Goal: Task Accomplishment & Management: Manage account settings

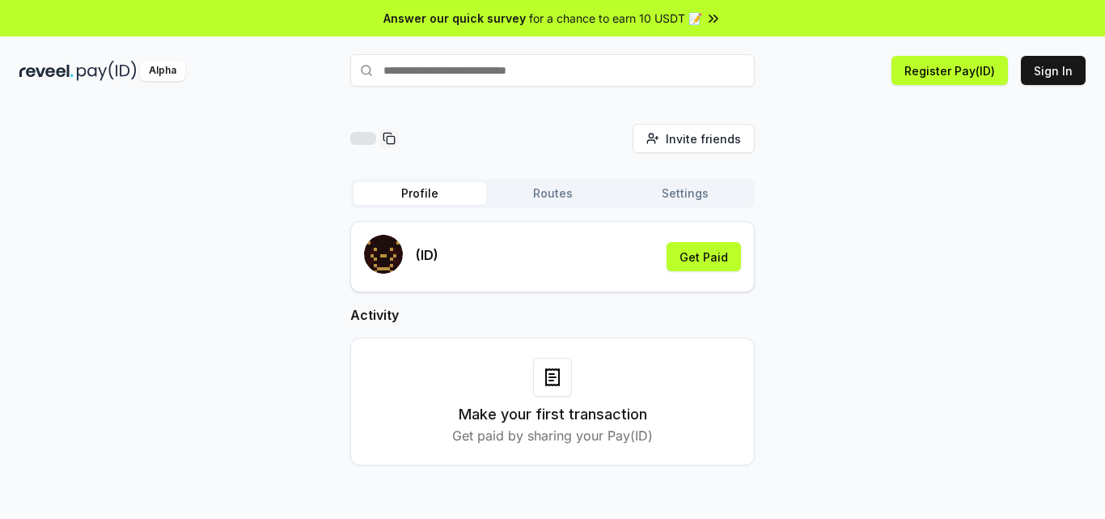
click at [532, 259] on div "(ID) Get Paid" at bounding box center [552, 257] width 377 height 44
click at [553, 192] on button "Routes" at bounding box center [552, 193] width 133 height 23
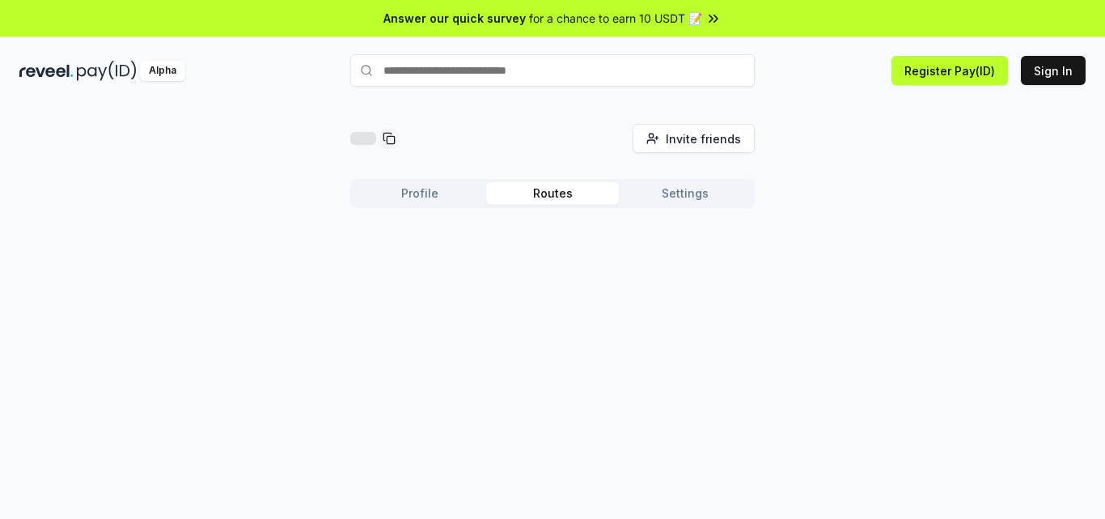
click at [444, 193] on button "Profile" at bounding box center [420, 193] width 133 height 23
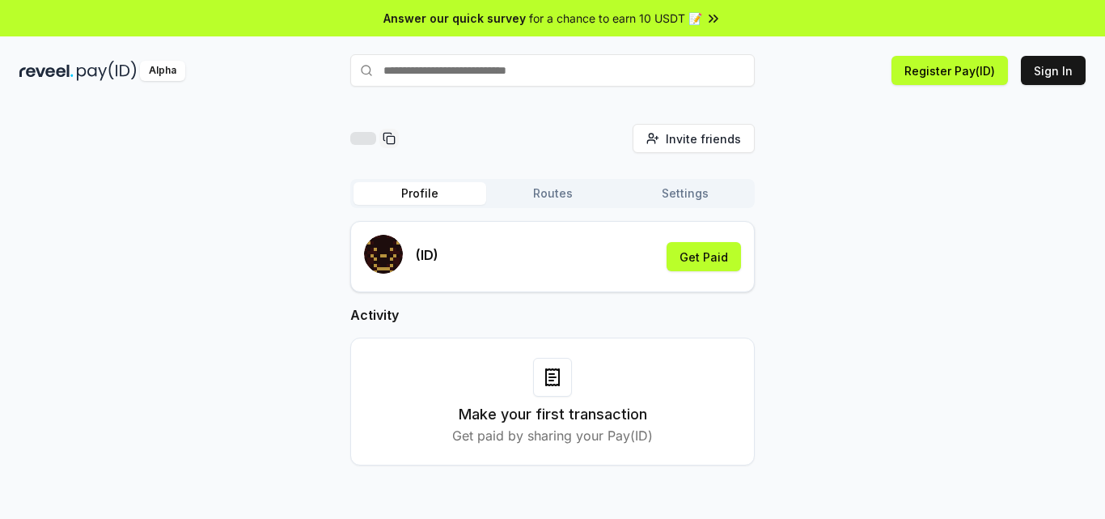
paste input "**********"
type input "**********"
drag, startPoint x: 607, startPoint y: 74, endPoint x: 186, endPoint y: 87, distance: 420.9
click at [190, 87] on div "**********" at bounding box center [552, 70] width 1105 height 42
paste input "**********"
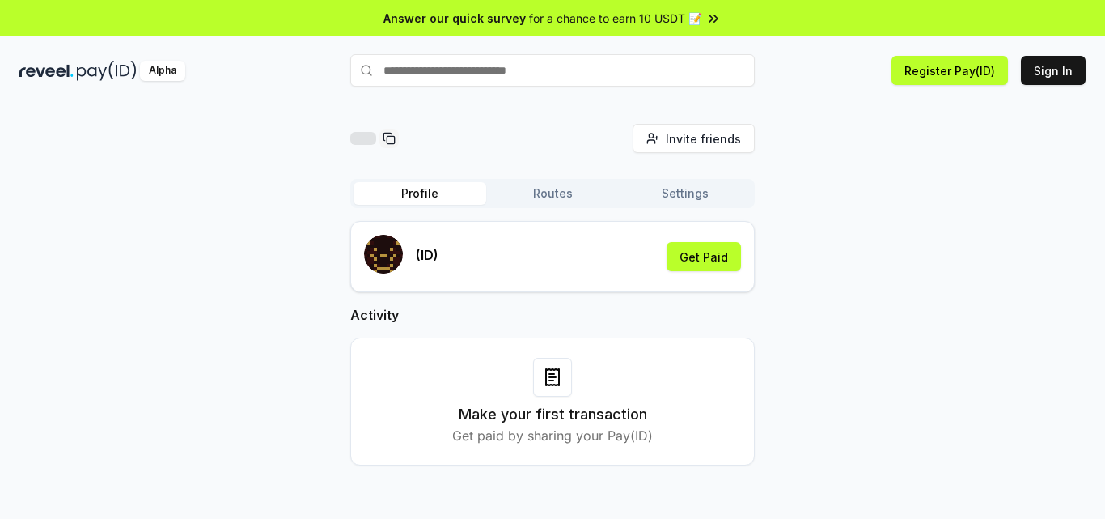
type input "**********"
drag, startPoint x: 587, startPoint y: 67, endPoint x: 314, endPoint y: 75, distance: 273.5
click at [317, 75] on div "**********" at bounding box center [552, 70] width 1105 height 42
drag, startPoint x: 511, startPoint y: 252, endPoint x: 481, endPoint y: 259, distance: 30.6
click at [510, 253] on div "(ID) Get Paid" at bounding box center [552, 257] width 377 height 44
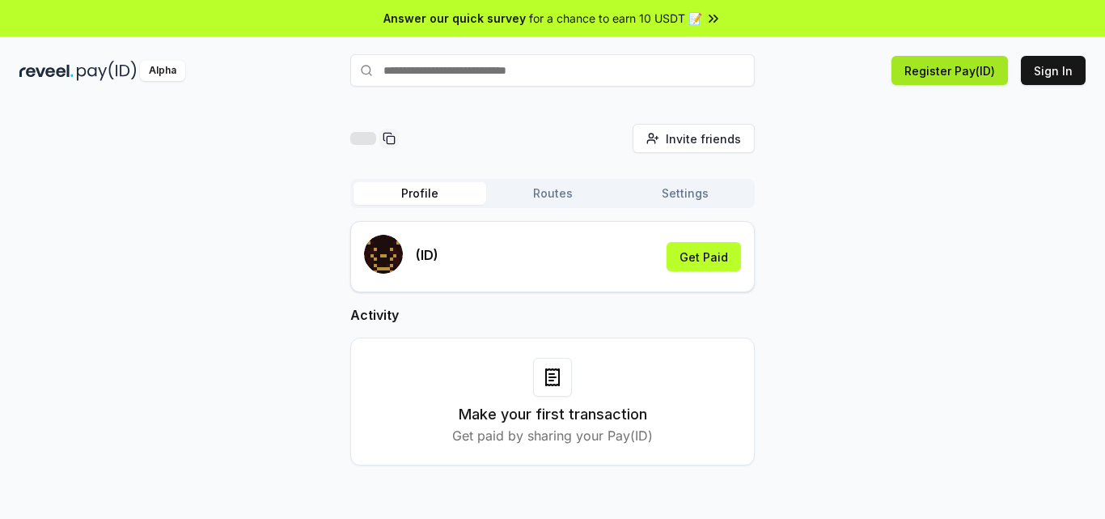
click at [967, 66] on button "Register Pay(ID)" at bounding box center [949, 70] width 116 height 29
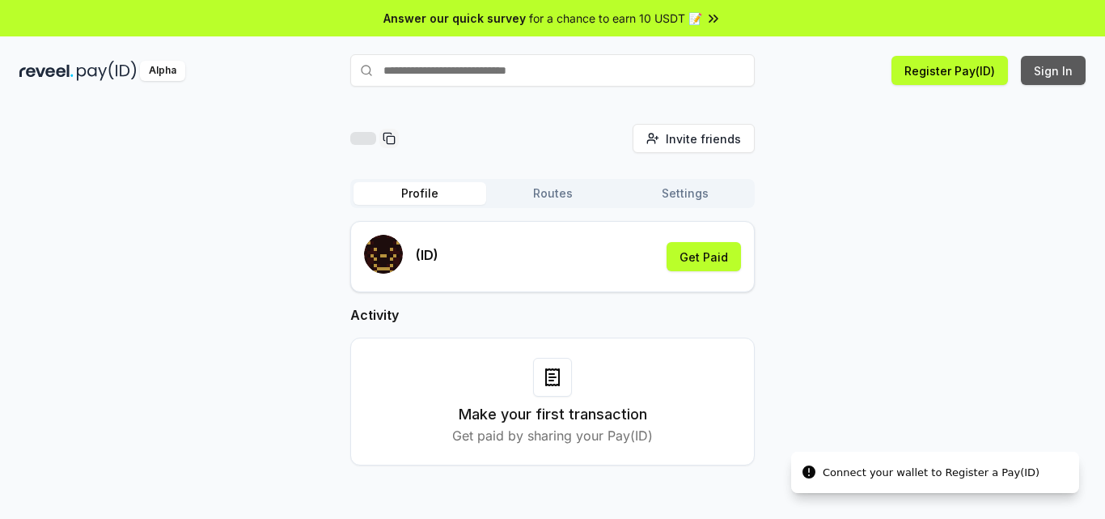
click at [1062, 66] on button "Sign In" at bounding box center [1053, 70] width 65 height 29
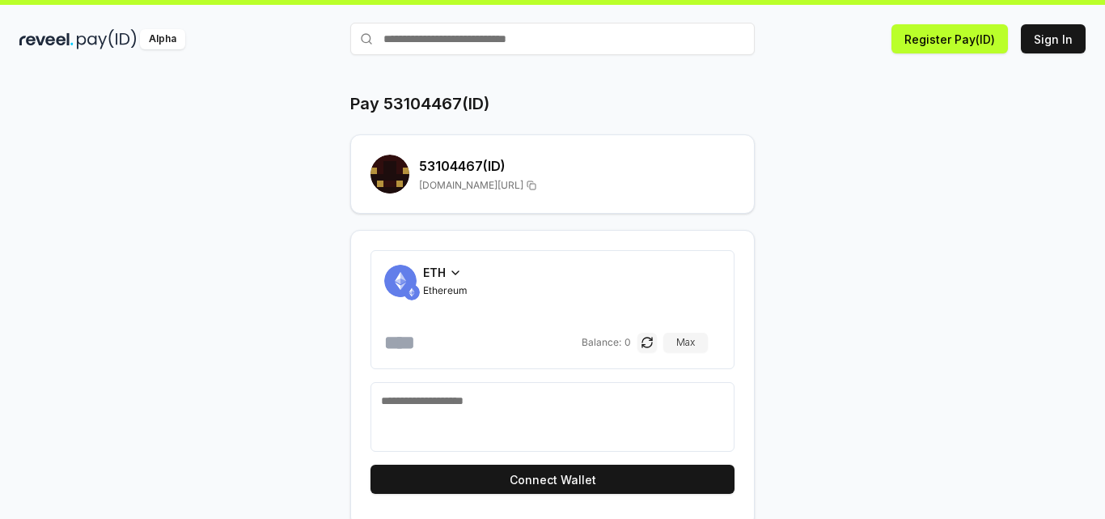
scroll to position [46, 0]
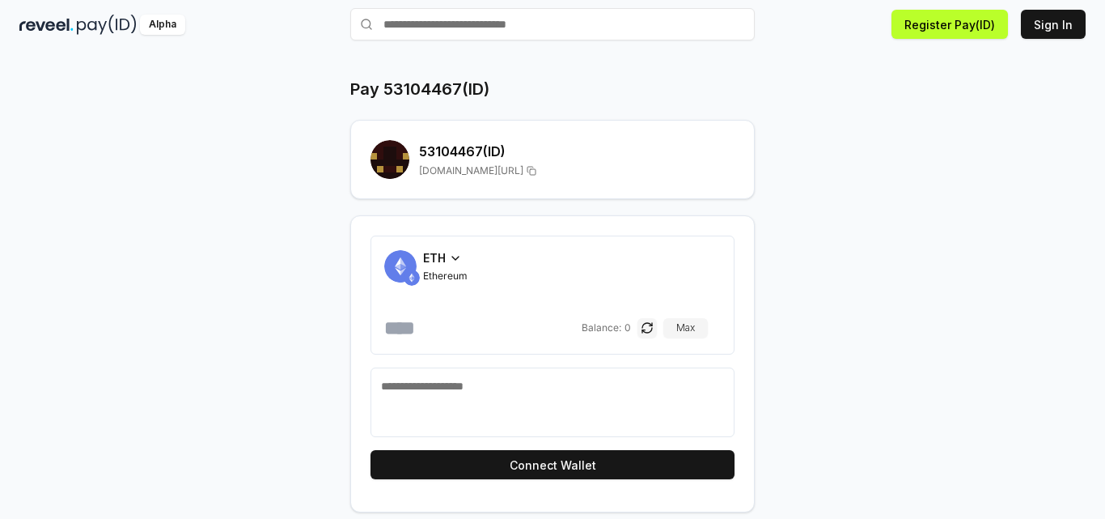
click at [451, 258] on icon at bounding box center [455, 258] width 13 height 13
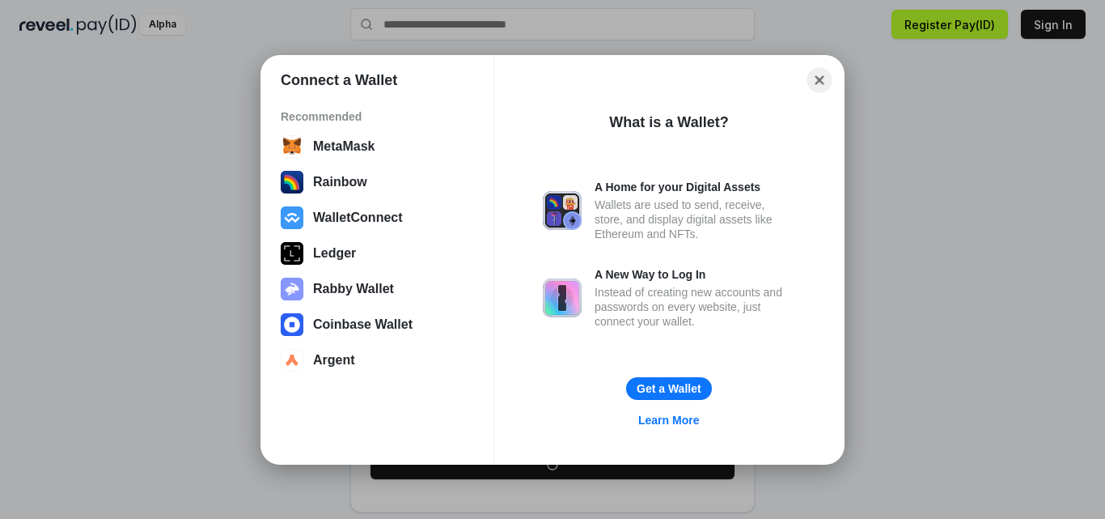
click at [819, 79] on button "Close" at bounding box center [819, 79] width 25 height 25
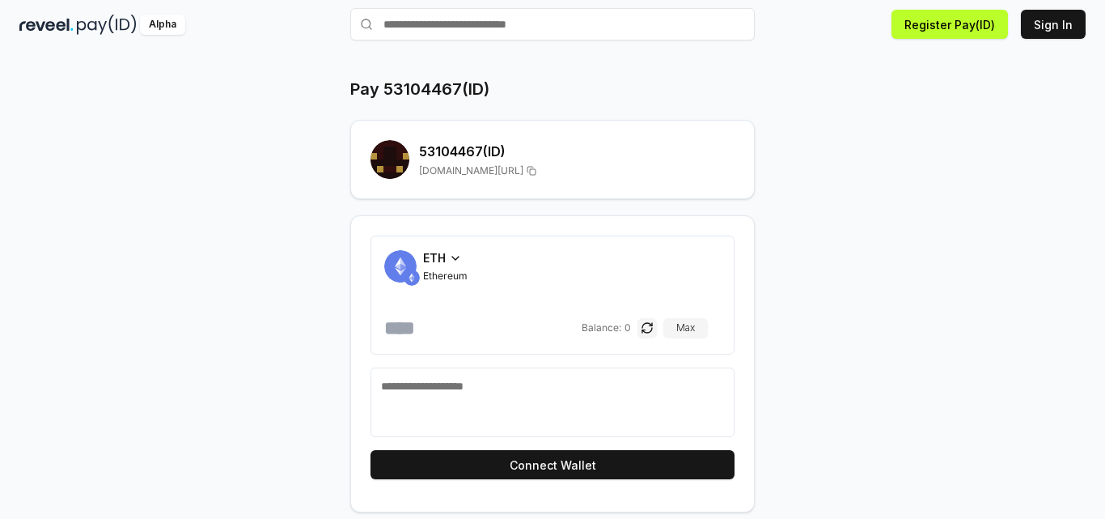
click at [447, 260] on div "ETH" at bounding box center [445, 257] width 44 height 17
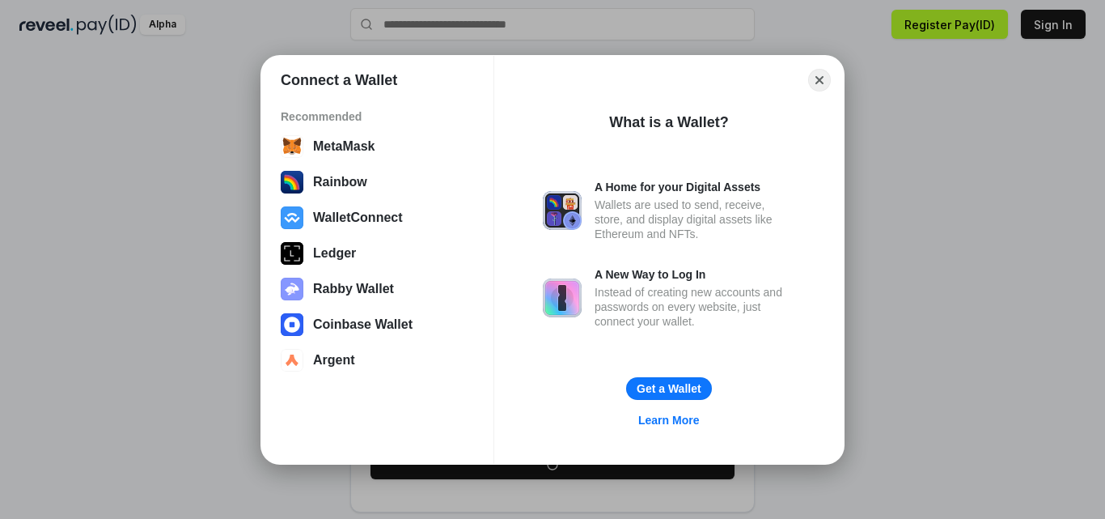
click at [970, 170] on div "Connect a Wallet Recommended MetaMask Rainbow WalletConnect Ledger Rabby Wallet…" at bounding box center [552, 259] width 1429 height 842
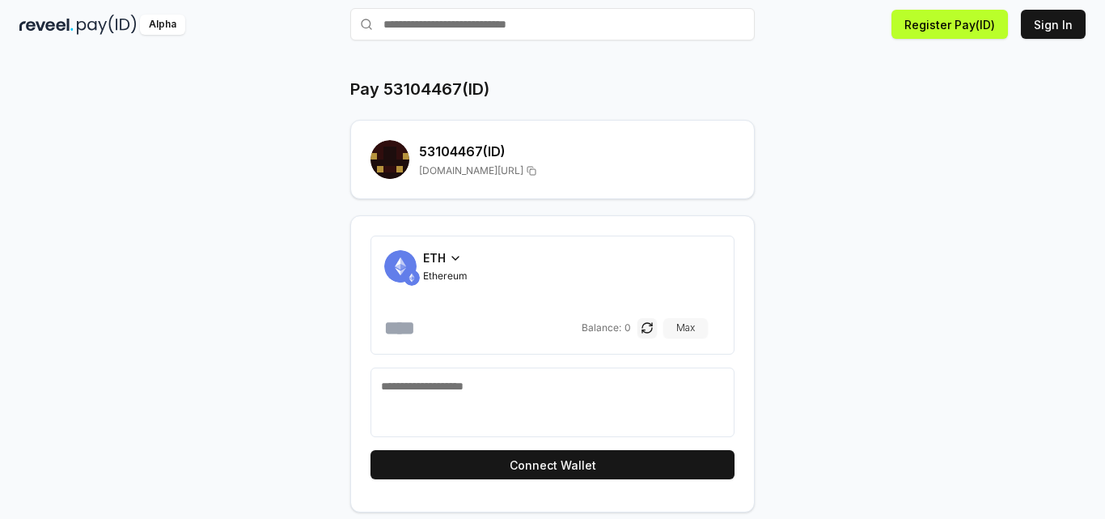
click at [695, 322] on button "Max" at bounding box center [685, 327] width 44 height 19
click at [429, 387] on textarea at bounding box center [552, 402] width 343 height 49
click at [701, 329] on button "Max" at bounding box center [685, 327] width 44 height 19
click at [657, 325] on button "button" at bounding box center [646, 327] width 19 height 19
click at [664, 325] on button "button" at bounding box center [659, 327] width 19 height 19
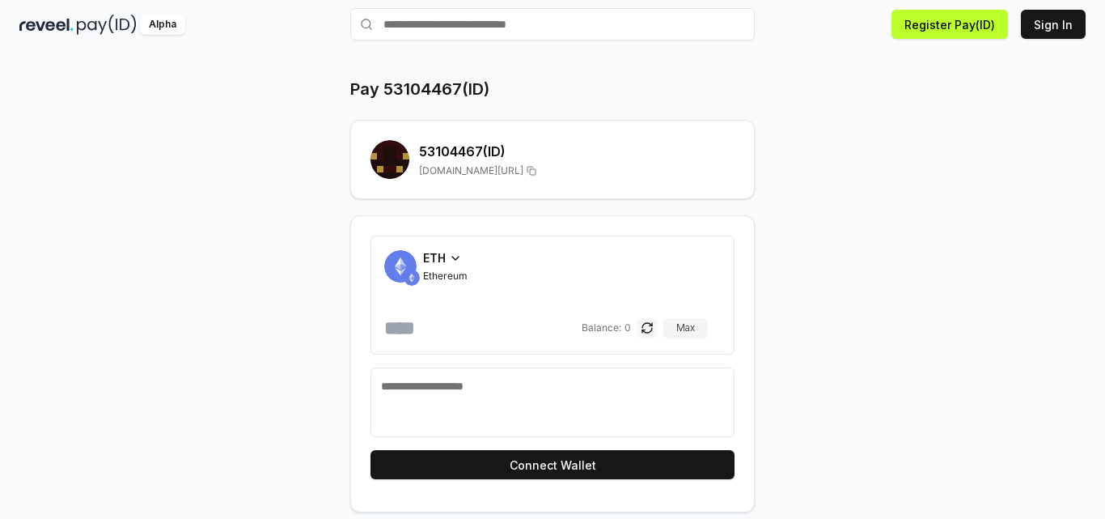
click at [657, 326] on button "button" at bounding box center [646, 327] width 19 height 19
click at [469, 407] on textarea at bounding box center [552, 402] width 343 height 49
click at [706, 339] on div "Balance: $ 0 Max" at bounding box center [654, 328] width 133 height 26
click at [707, 333] on button "Max" at bounding box center [698, 327] width 44 height 19
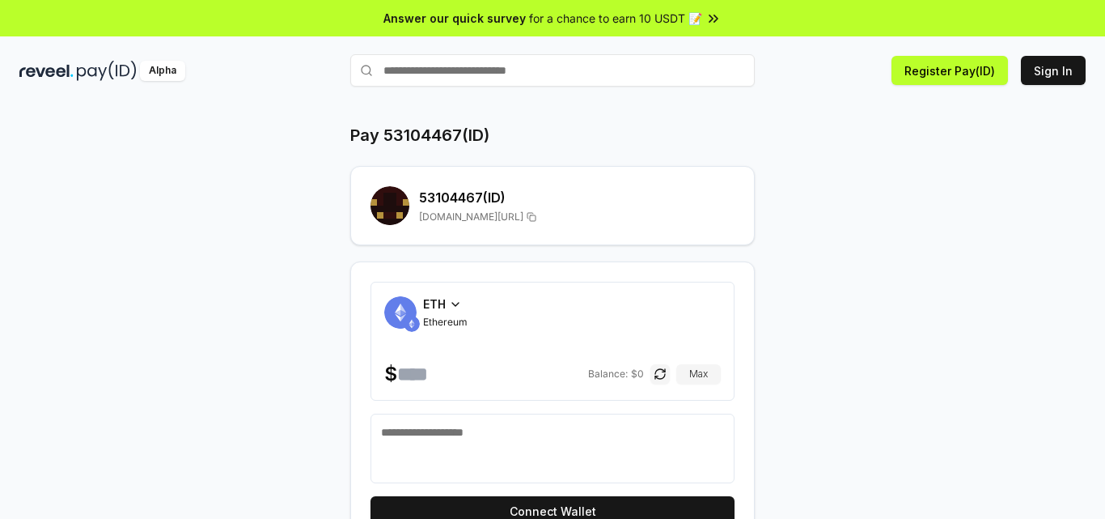
click at [438, 306] on span "ETH" at bounding box center [434, 303] width 23 height 17
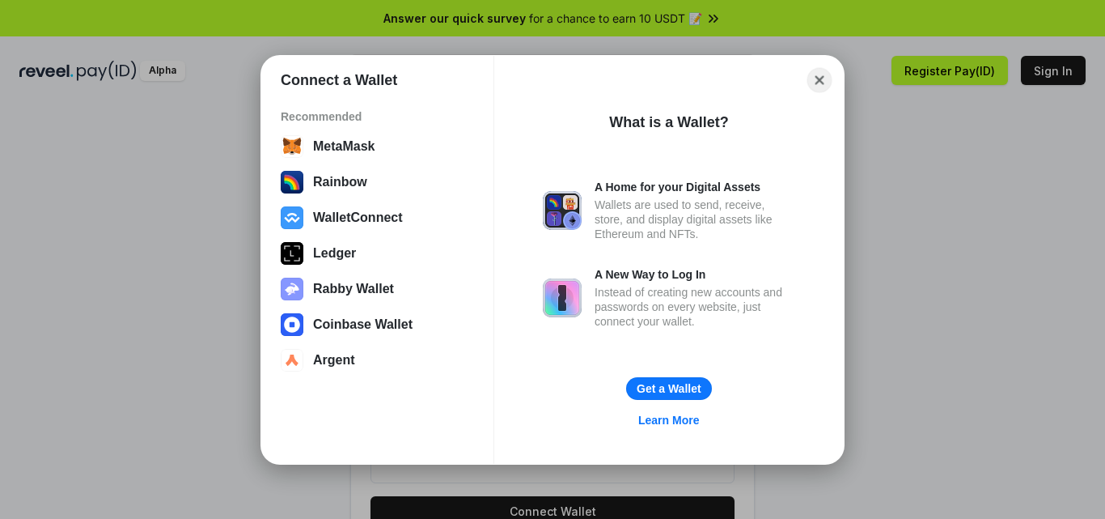
click at [820, 81] on button "Close" at bounding box center [819, 79] width 25 height 25
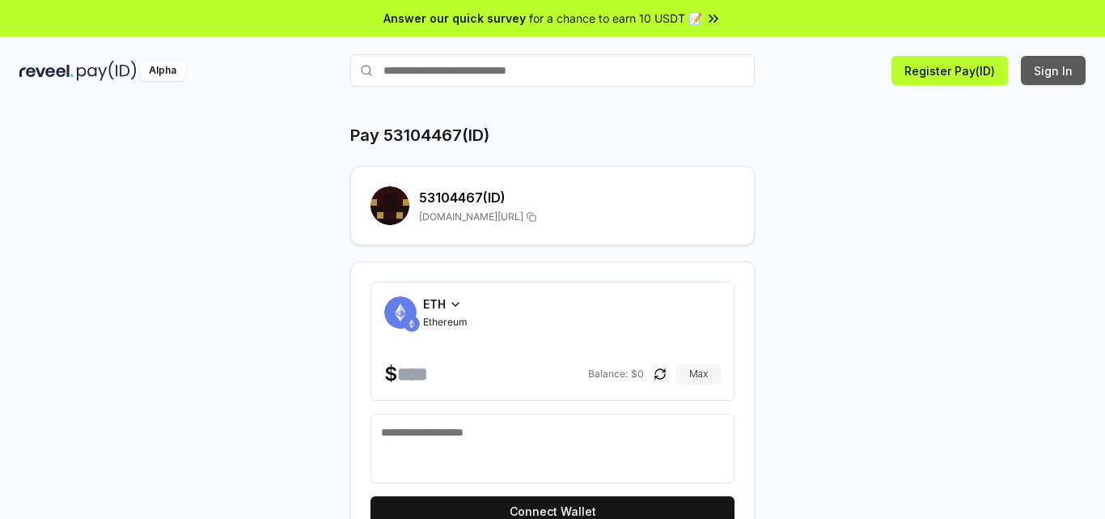
click at [1061, 73] on button "Sign In" at bounding box center [1053, 70] width 65 height 29
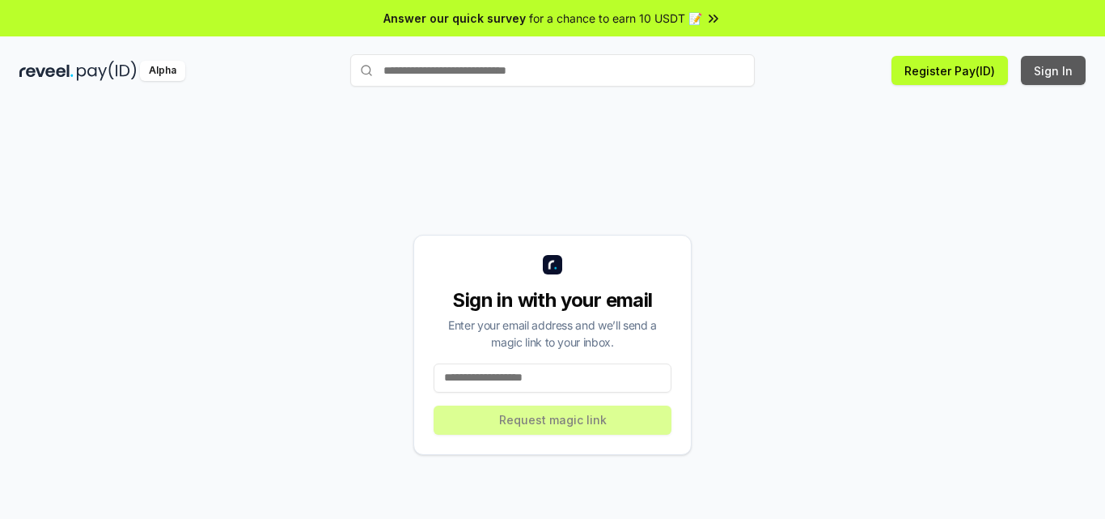
click at [1065, 63] on button "Sign In" at bounding box center [1053, 70] width 65 height 29
click at [555, 380] on input at bounding box center [553, 377] width 238 height 29
click at [34, 74] on img at bounding box center [46, 71] width 54 height 20
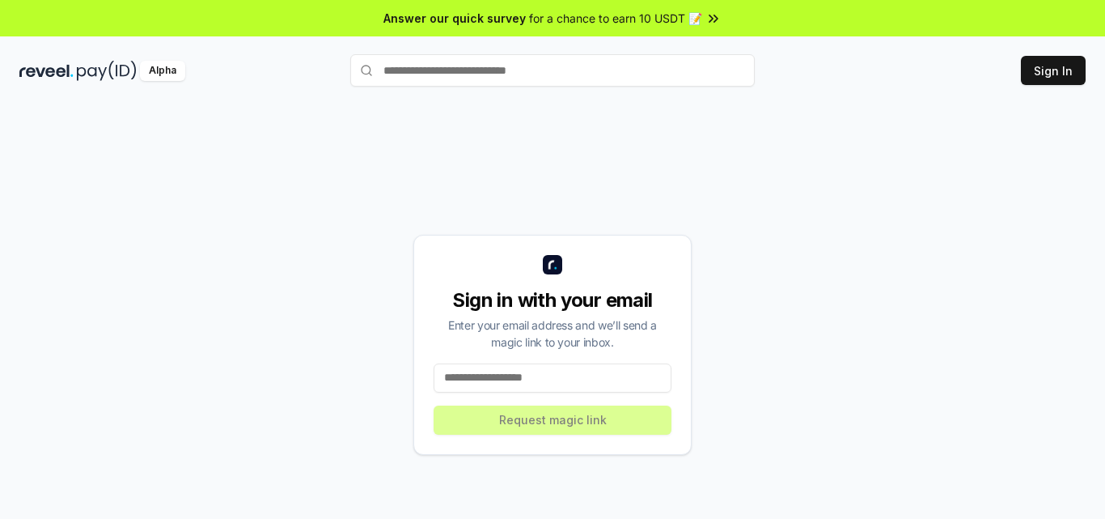
click at [545, 370] on input at bounding box center [553, 377] width 238 height 29
click at [545, 373] on input at bounding box center [553, 377] width 238 height 29
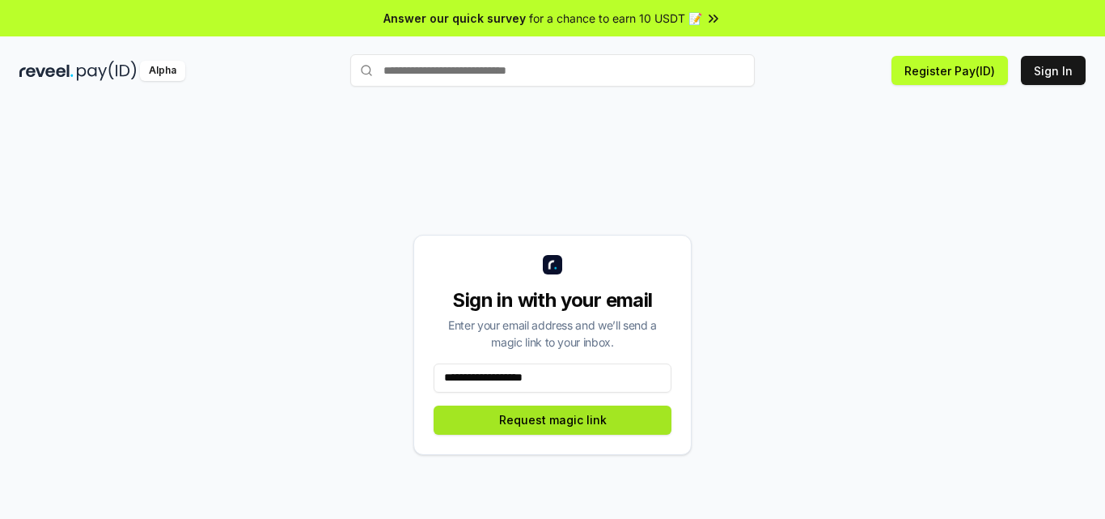
type input "**********"
click at [536, 421] on button "Request magic link" at bounding box center [553, 419] width 238 height 29
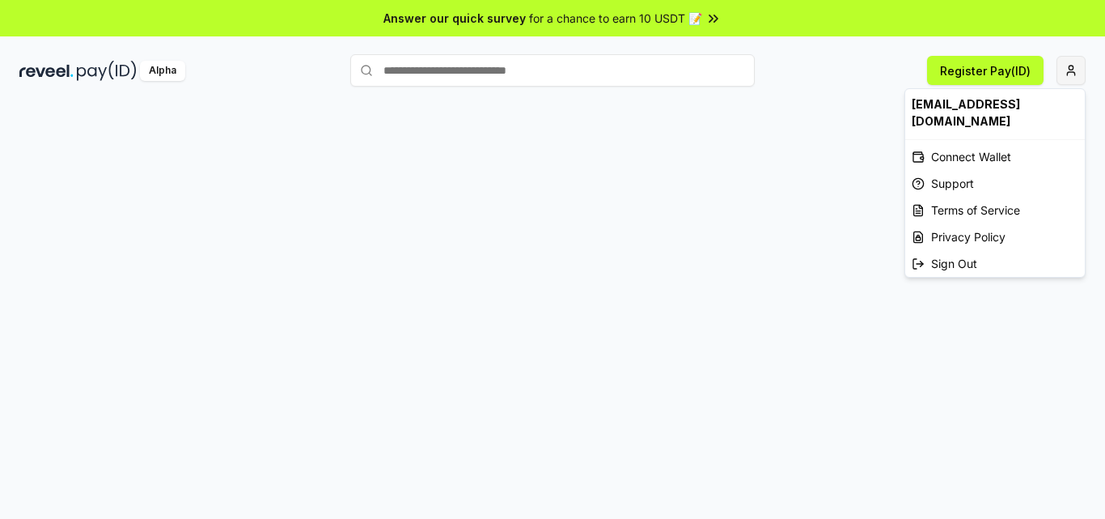
click at [1070, 71] on html "Answer our quick survey for a chance to earn 10 USDT 📝 Alpha Register Pay(ID) […" at bounding box center [552, 259] width 1105 height 519
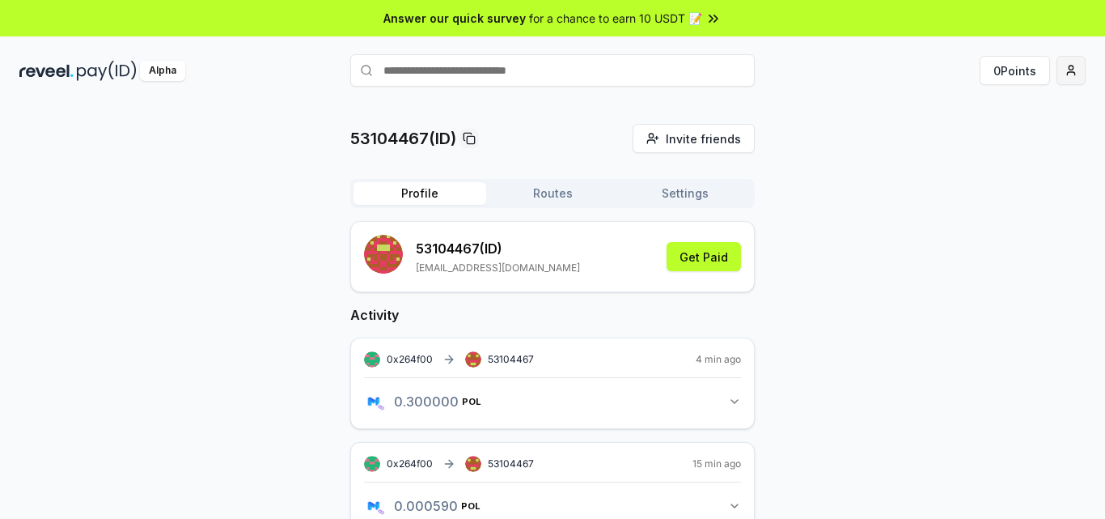
click at [1062, 70] on html "Answer our quick survey for a chance to earn 10 USDT 📝 Alpha 0 Points 53104467(…" at bounding box center [552, 259] width 1105 height 519
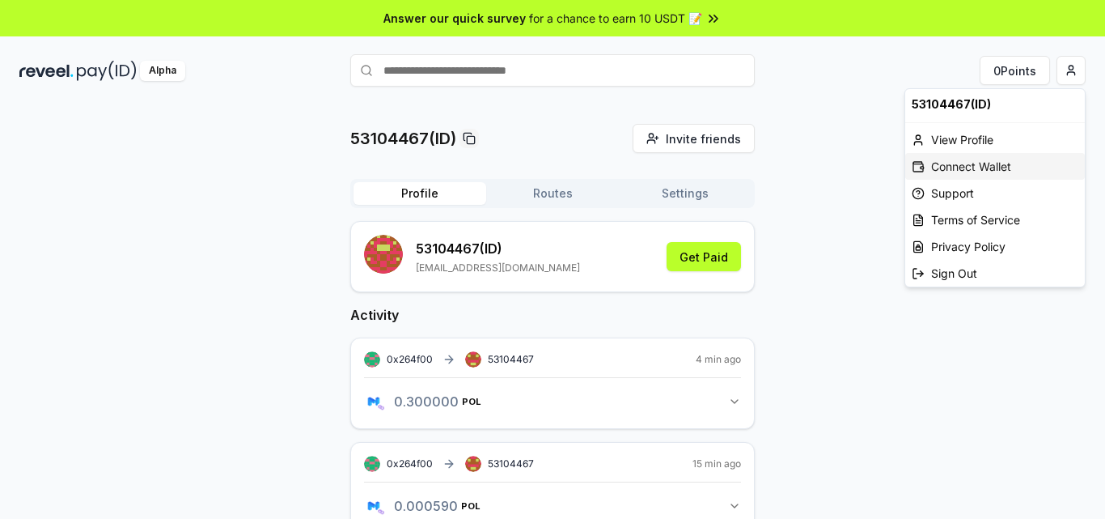
click at [983, 165] on div "Connect Wallet" at bounding box center [995, 166] width 180 height 27
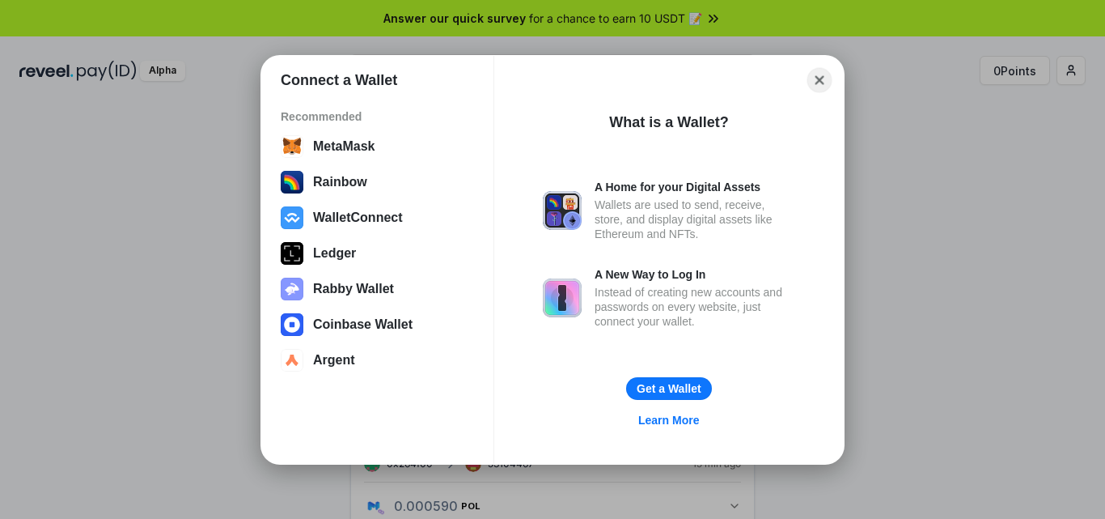
click at [819, 81] on button "Close" at bounding box center [819, 79] width 25 height 25
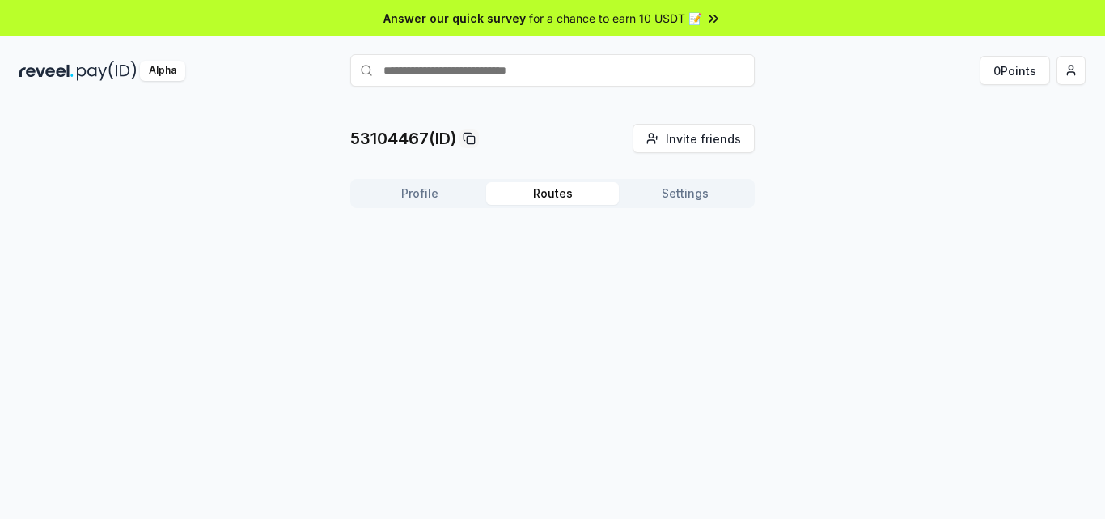
click at [544, 198] on button "Routes" at bounding box center [552, 193] width 133 height 23
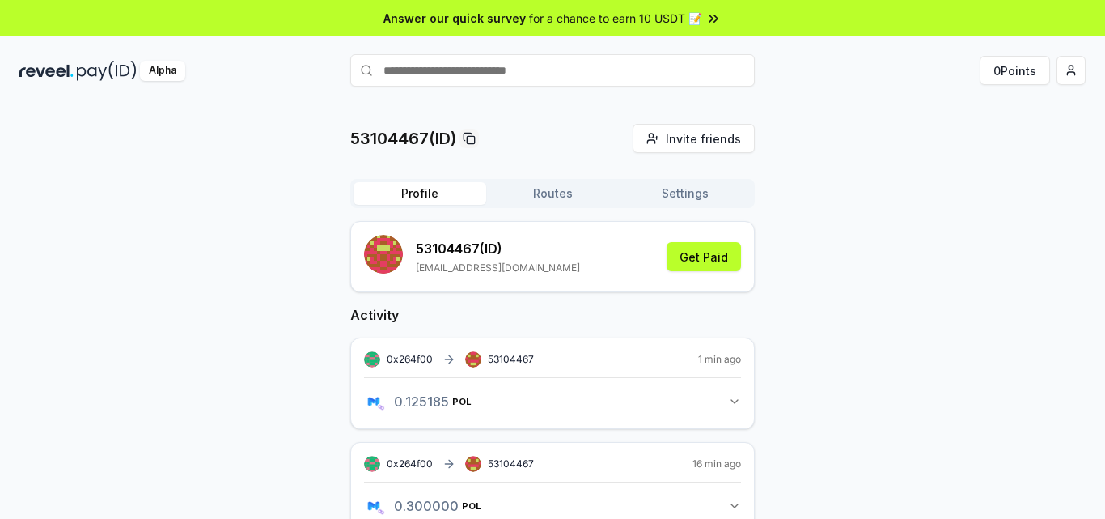
click at [440, 193] on button "Profile" at bounding box center [420, 193] width 133 height 23
click at [562, 186] on button "Routes" at bounding box center [552, 193] width 133 height 23
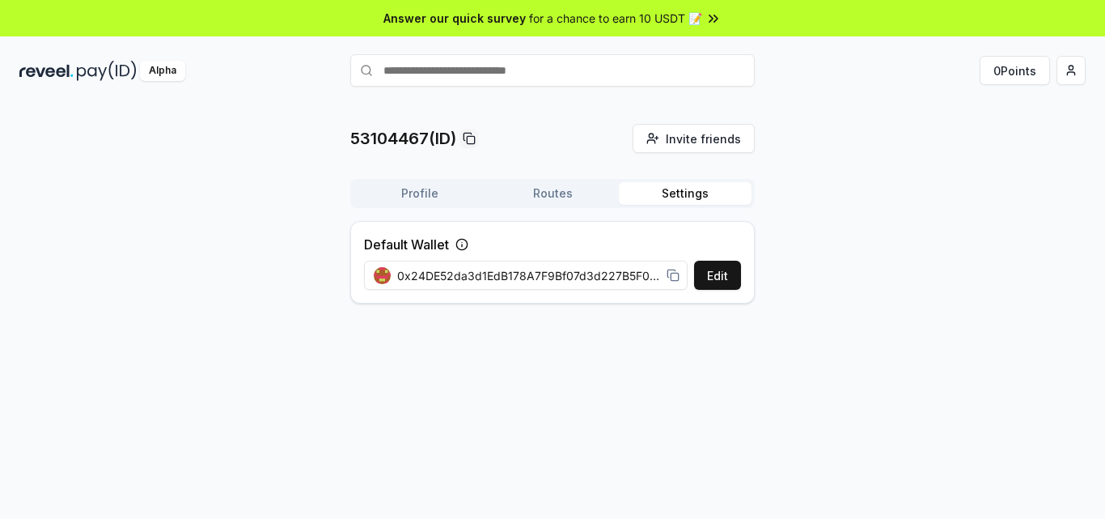
click at [693, 191] on button "Settings" at bounding box center [685, 193] width 133 height 23
drag, startPoint x: 646, startPoint y: 277, endPoint x: 231, endPoint y: 284, distance: 414.2
click at [138, 278] on div "53104467(ID) Invite friends Invite Profile Routes Settings Default Wallet Edit …" at bounding box center [552, 220] width 1066 height 193
click at [493, 357] on div "53104467(ID) Invite friends Invite Profile Routes Settings Default Wallet Edit …" at bounding box center [552, 327] width 1105 height 473
drag, startPoint x: 476, startPoint y: 286, endPoint x: 845, endPoint y: 334, distance: 372.1
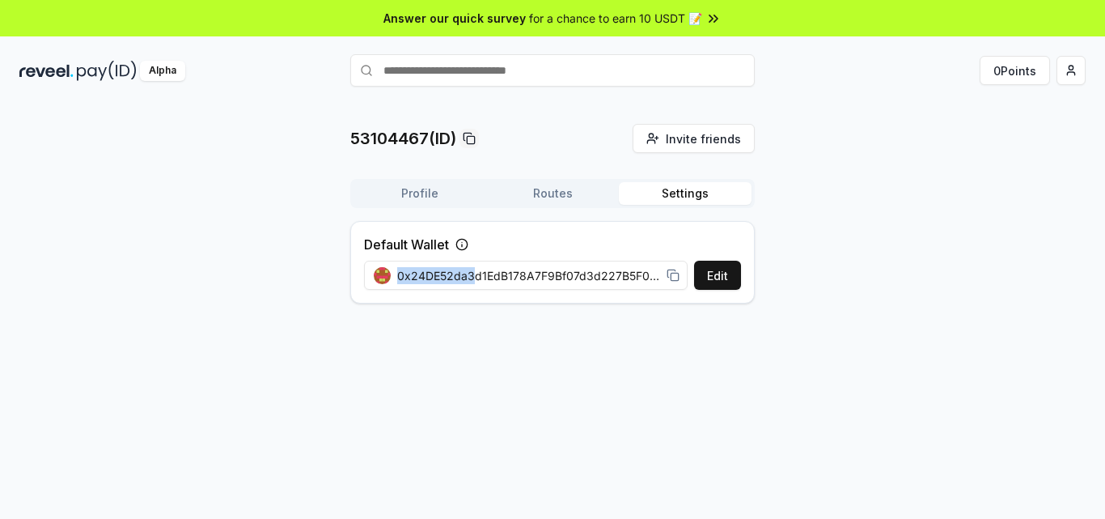
click at [845, 334] on div "53104467(ID) Invite friends Invite Profile Routes Settings Default Wallet Edit …" at bounding box center [552, 327] width 1105 height 473
click at [433, 198] on button "Profile" at bounding box center [420, 193] width 133 height 23
